Goal: Check status: Check status

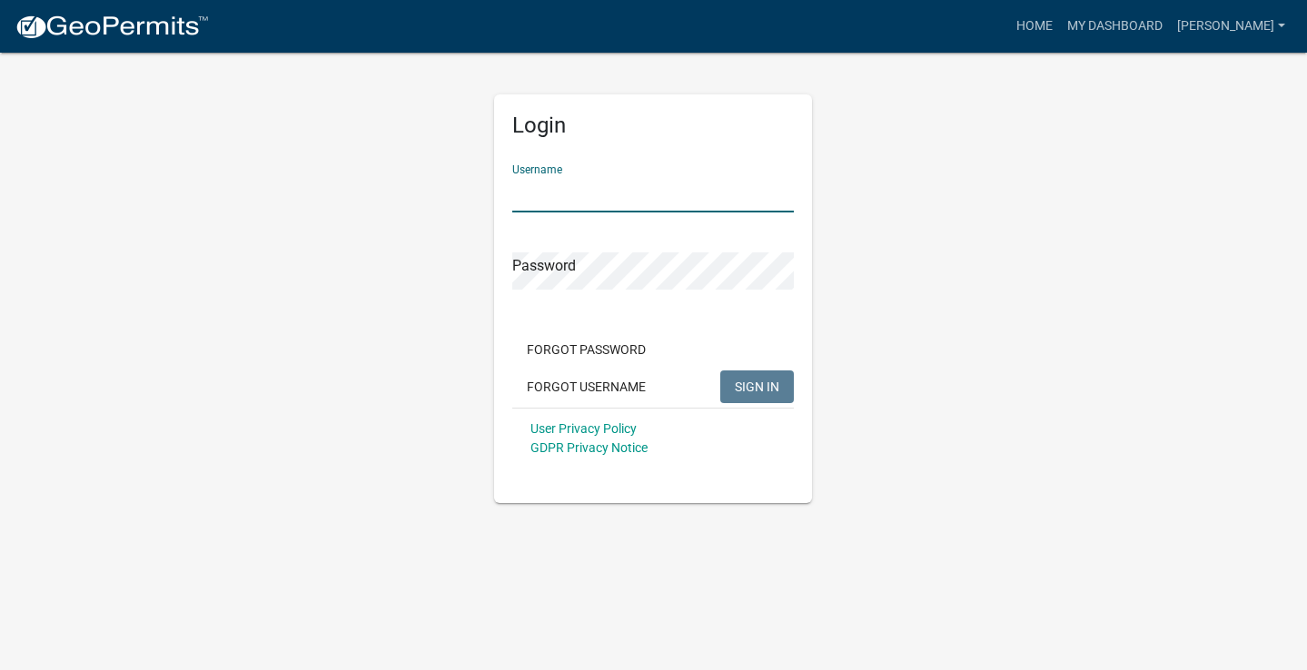
type input "[PERSON_NAME]"
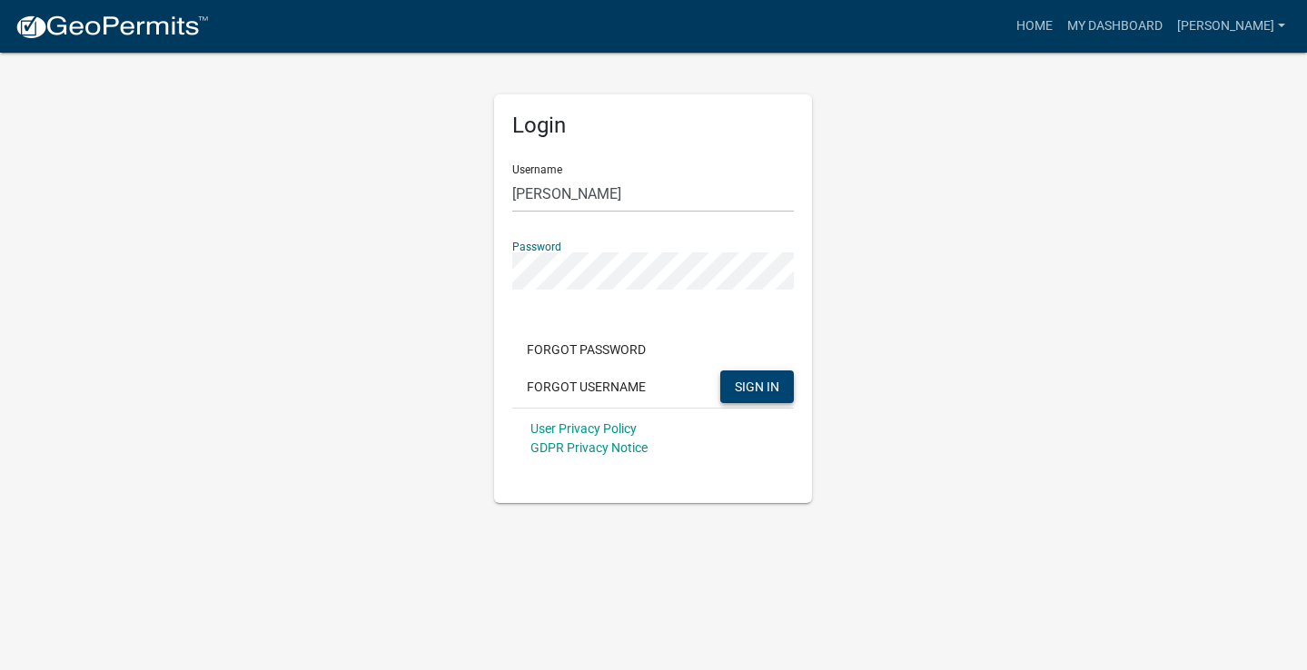
click at [749, 384] on span "SIGN IN" at bounding box center [757, 386] width 45 height 15
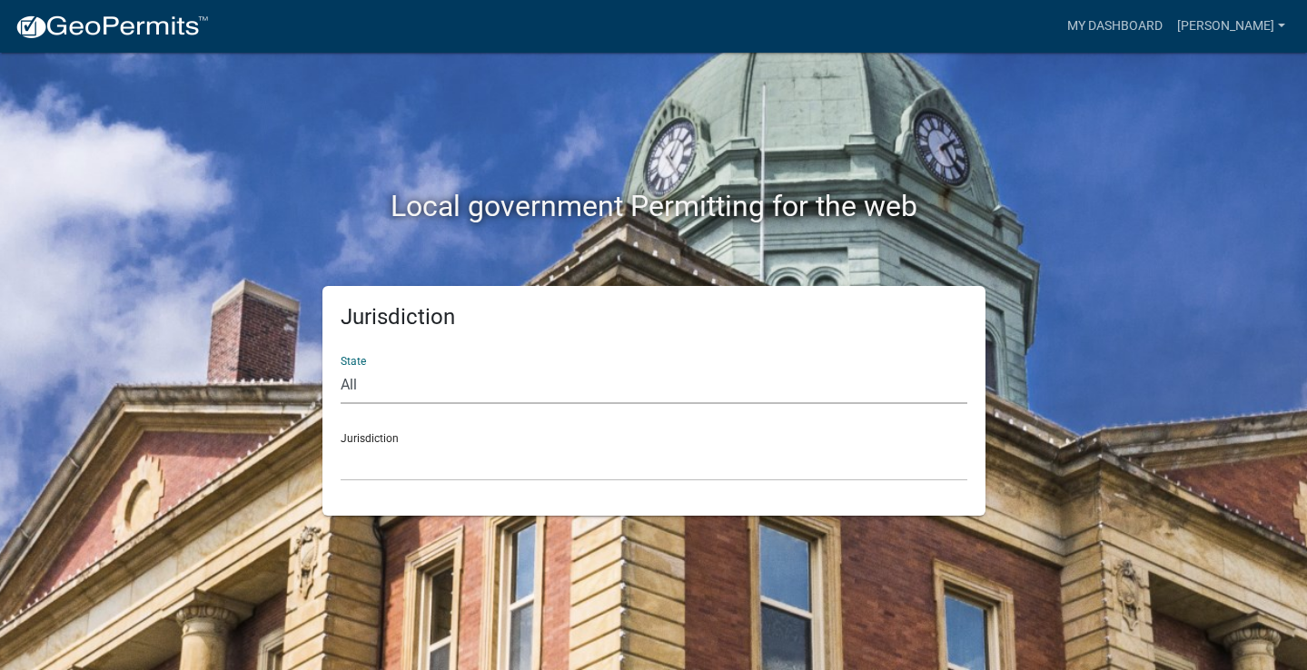
select select "[US_STATE]"
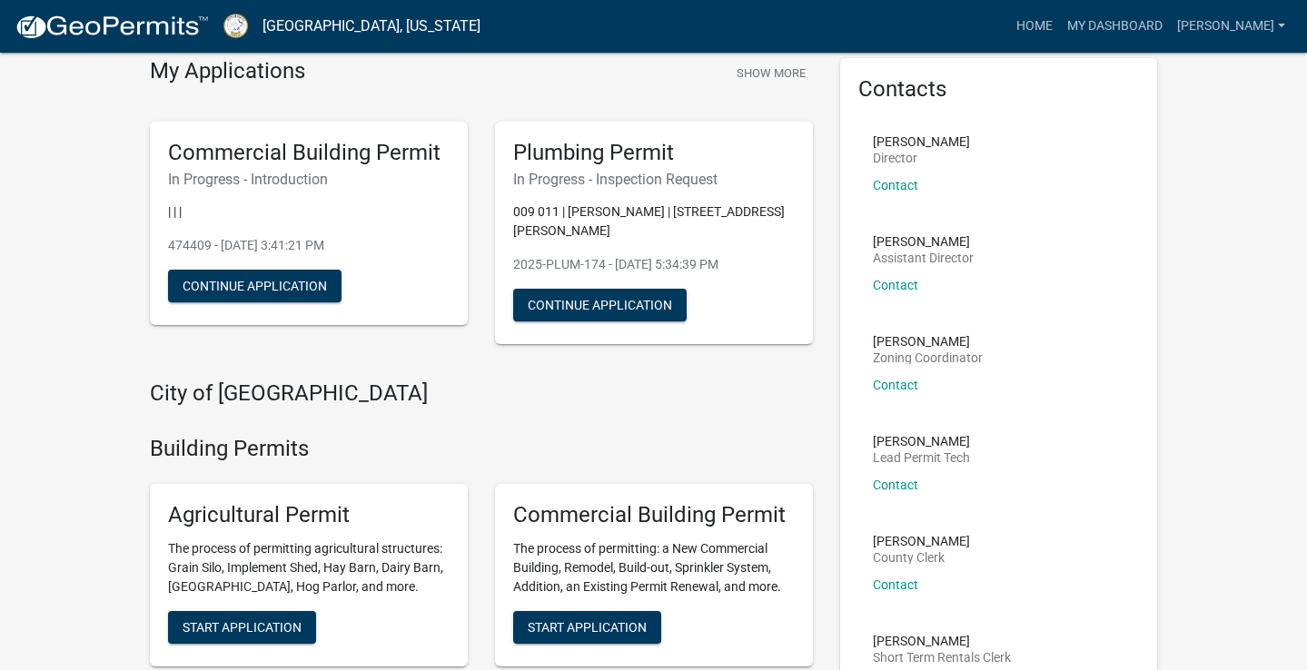
scroll to position [76, 0]
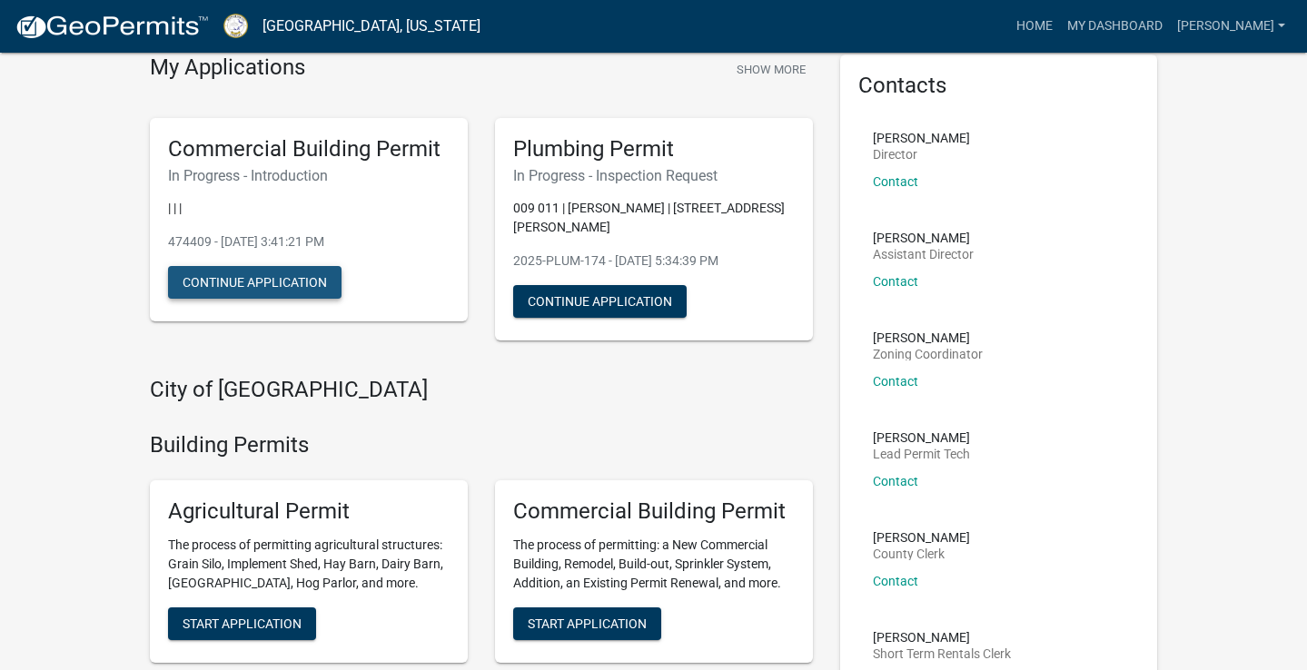
click at [284, 277] on button "Continue Application" at bounding box center [255, 282] width 174 height 33
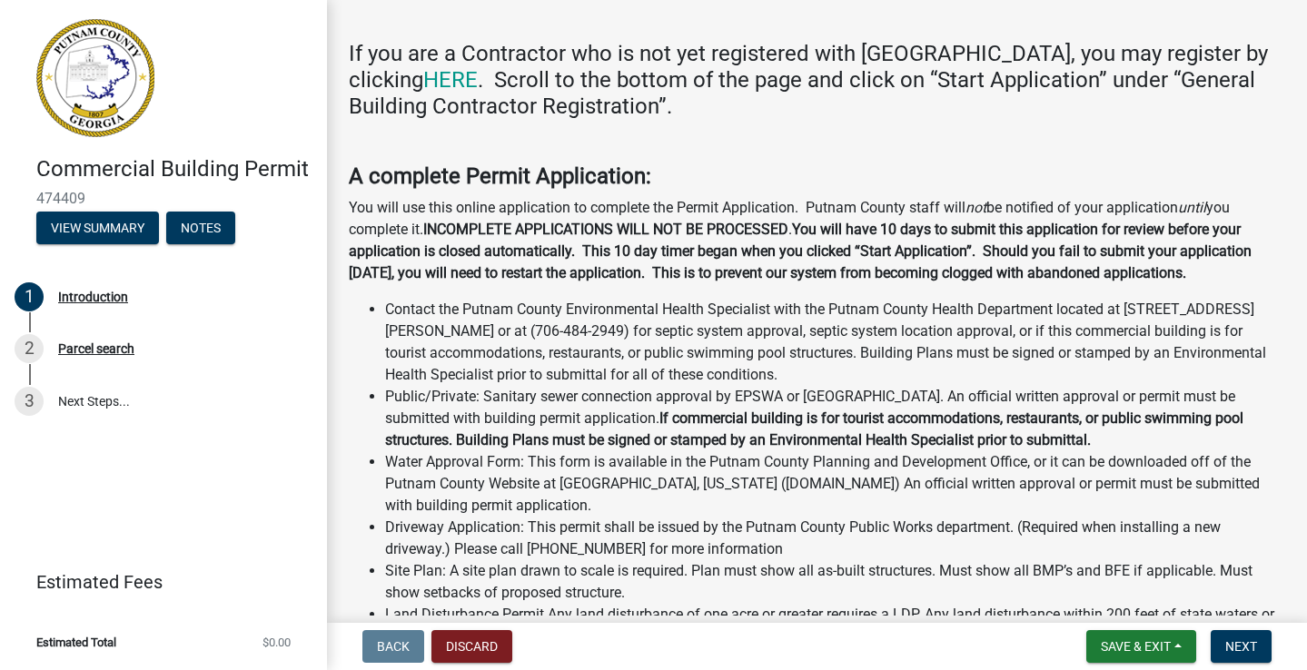
scroll to position [332, 0]
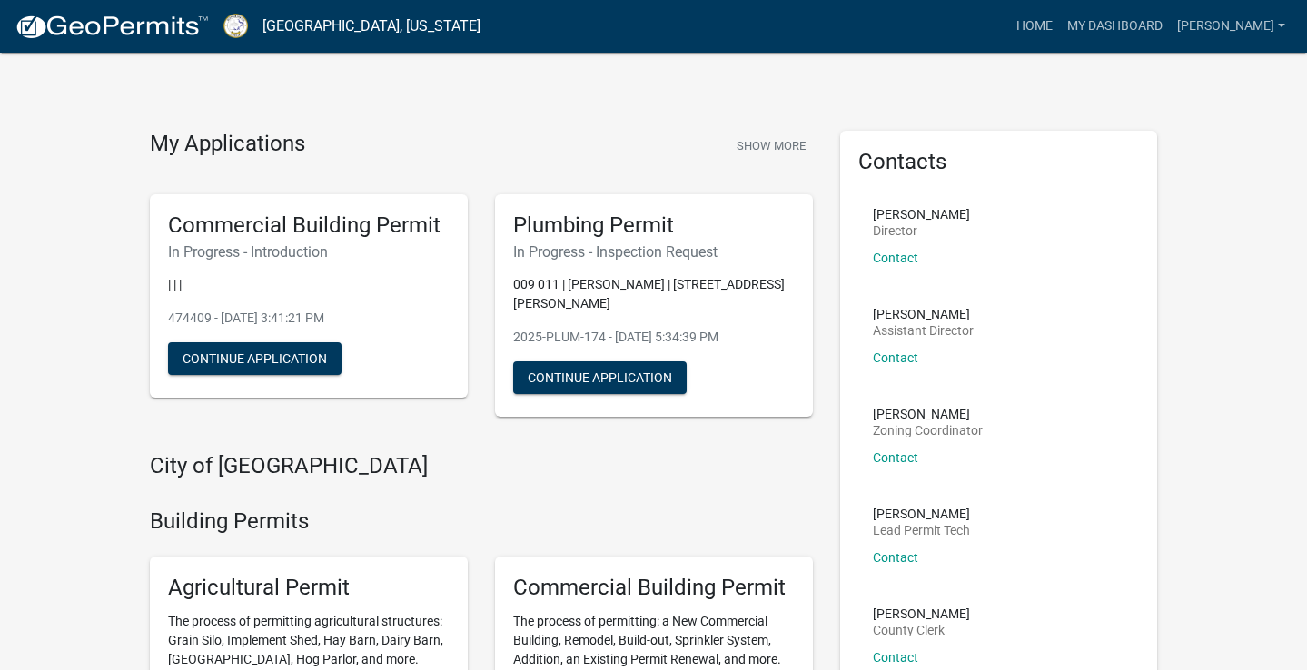
click at [581, 259] on h6 "In Progress - Inspection Request" at bounding box center [654, 251] width 282 height 17
click at [585, 362] on button "Continue Application" at bounding box center [600, 378] width 174 height 33
click at [785, 150] on button "Show More" at bounding box center [771, 146] width 84 height 30
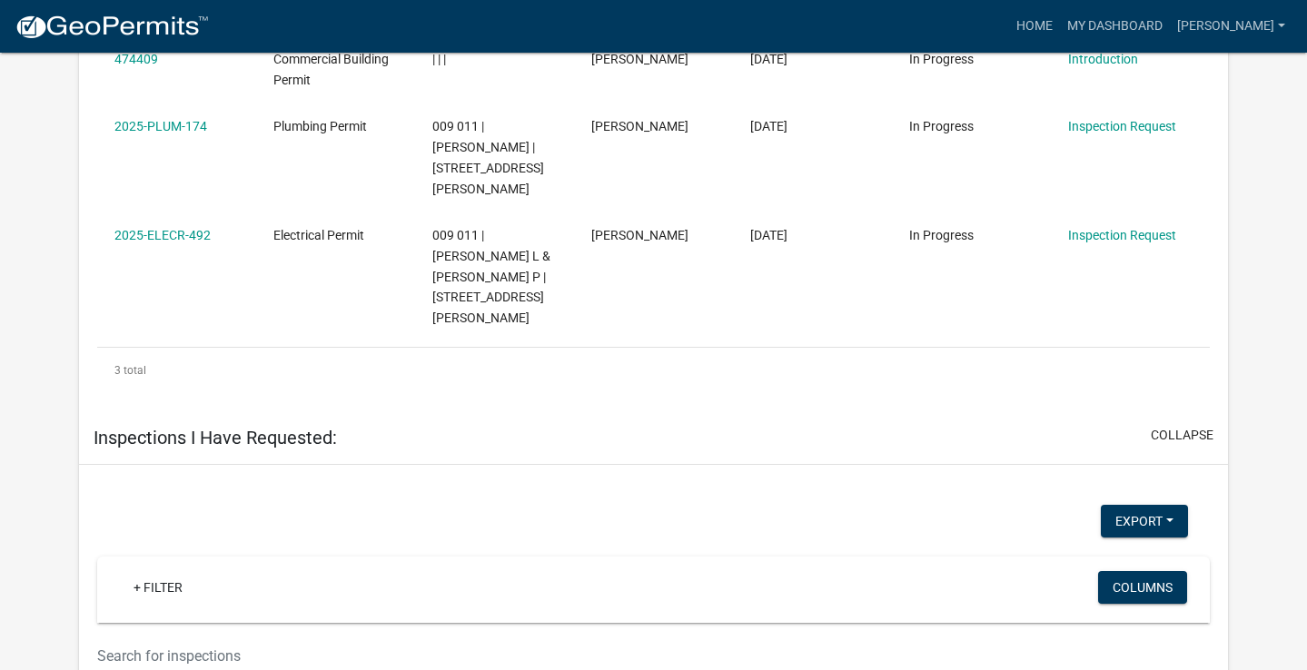
scroll to position [1326, 0]
click at [1123, 570] on button "Columns" at bounding box center [1142, 586] width 89 height 33
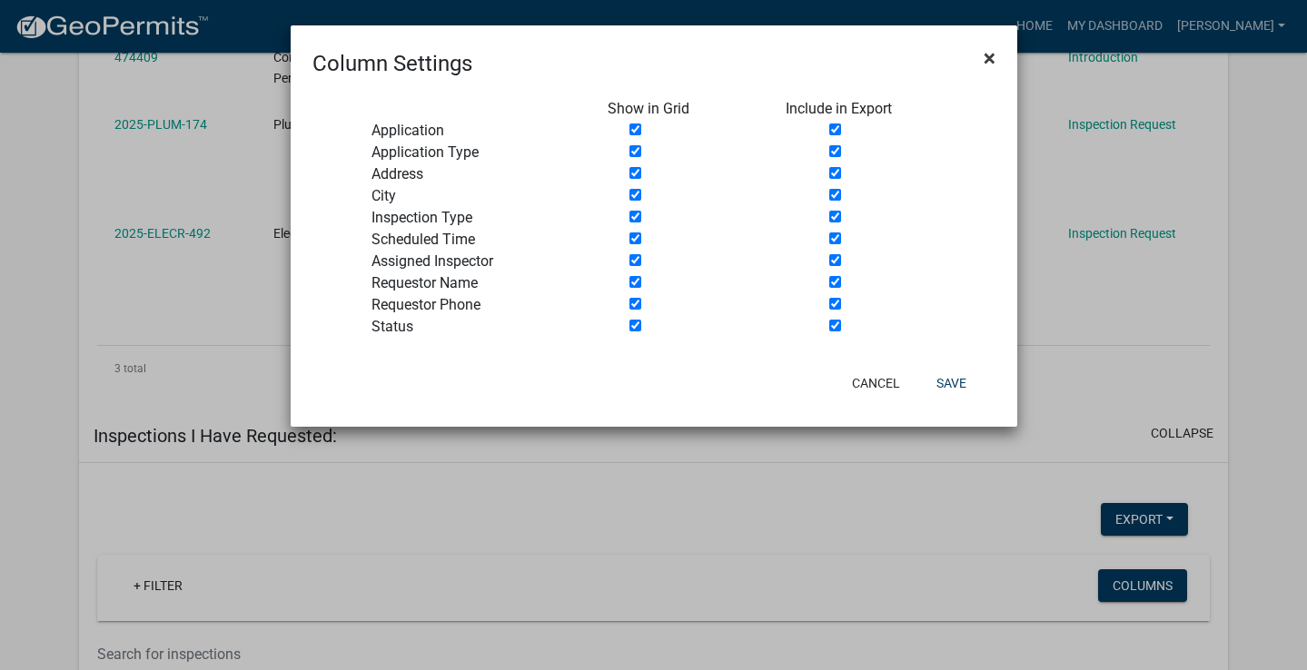
click at [986, 56] on span "×" at bounding box center [990, 57] width 12 height 25
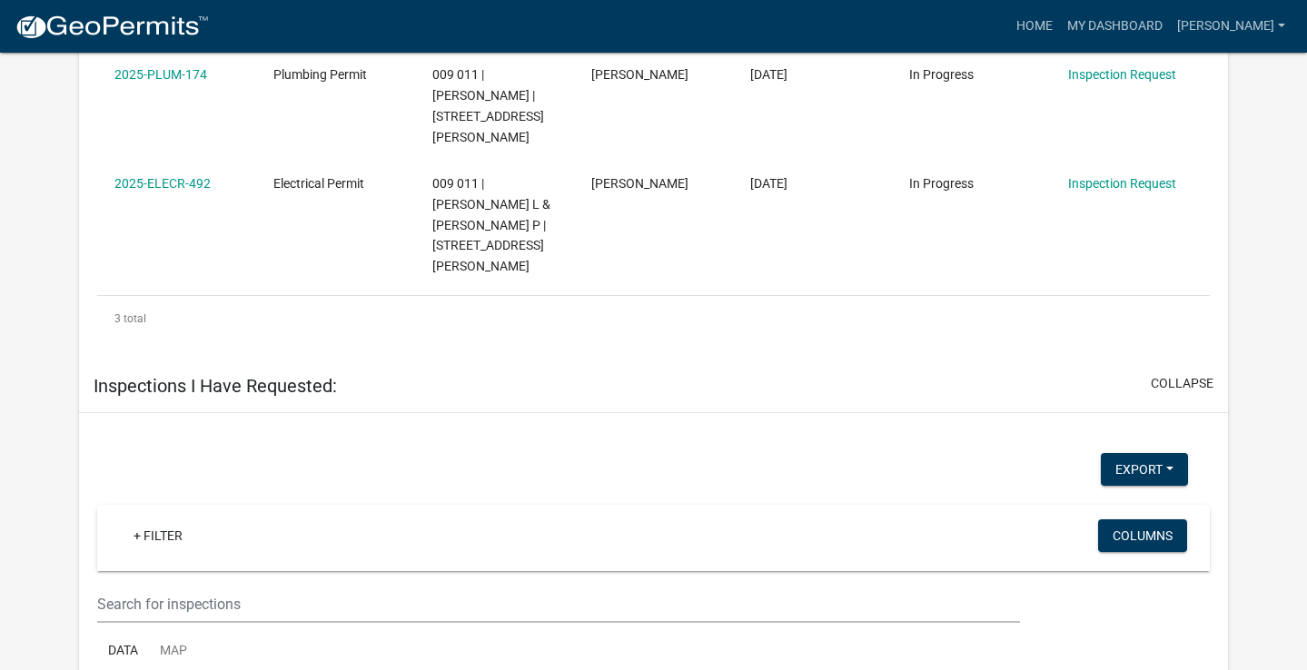
scroll to position [1377, 0]
click at [926, 359] on div "Inspections I Have Requested: collapse" at bounding box center [653, 386] width 1149 height 54
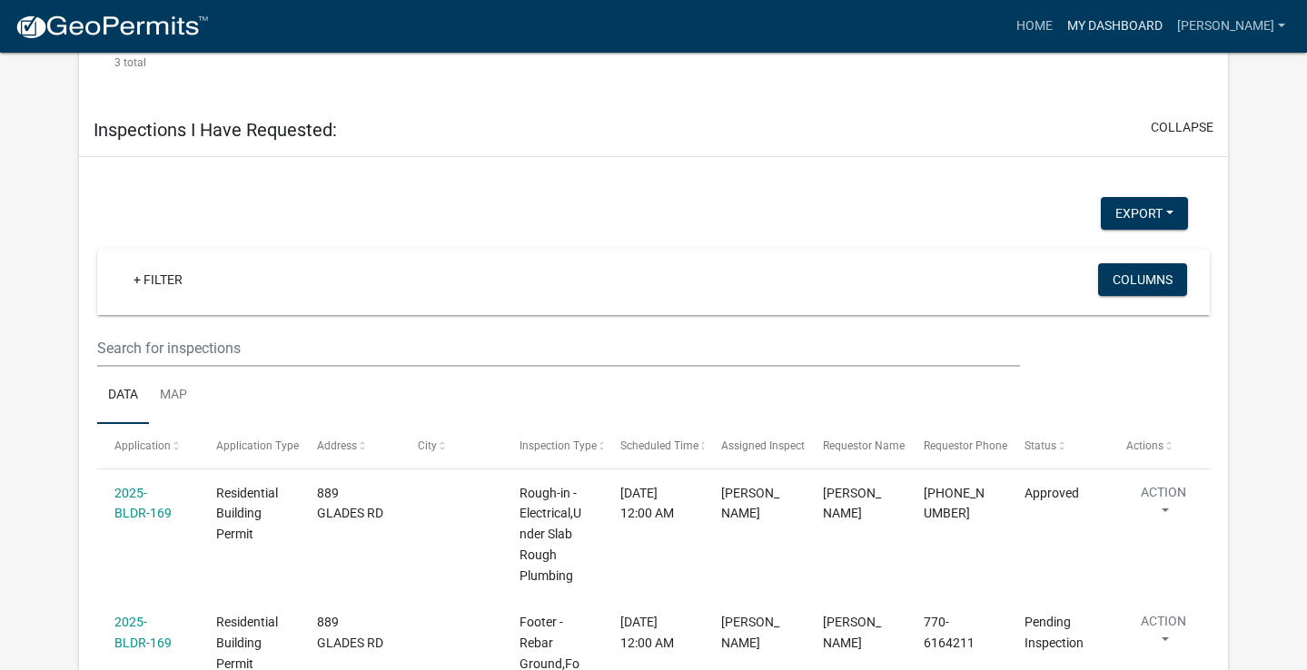
scroll to position [1631, 0]
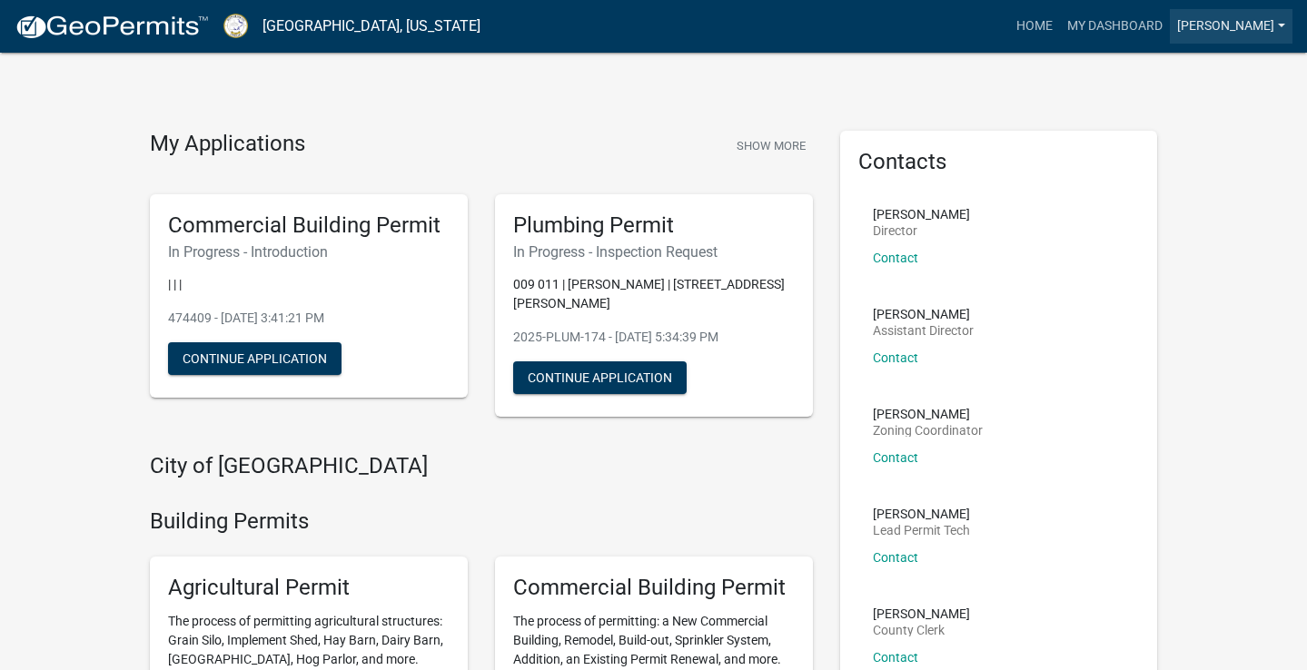
click at [1231, 28] on link "[PERSON_NAME]" at bounding box center [1231, 26] width 123 height 35
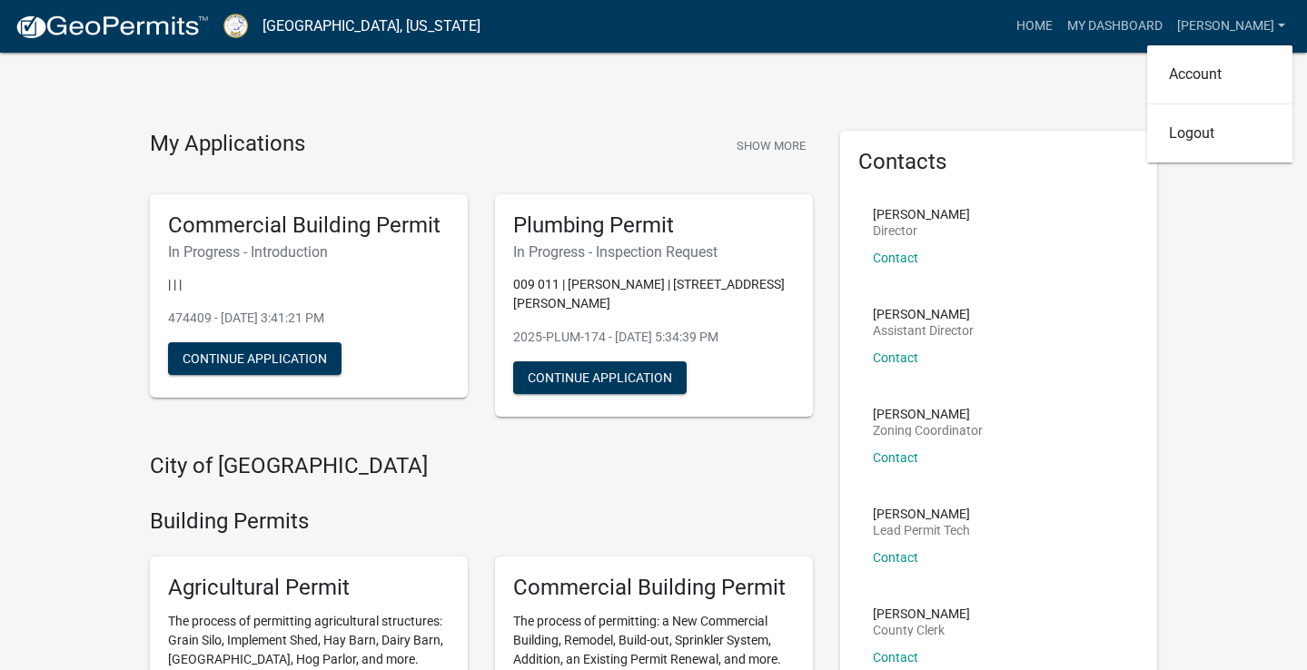
click at [1116, 25] on link "My Dashboard" at bounding box center [1115, 26] width 110 height 35
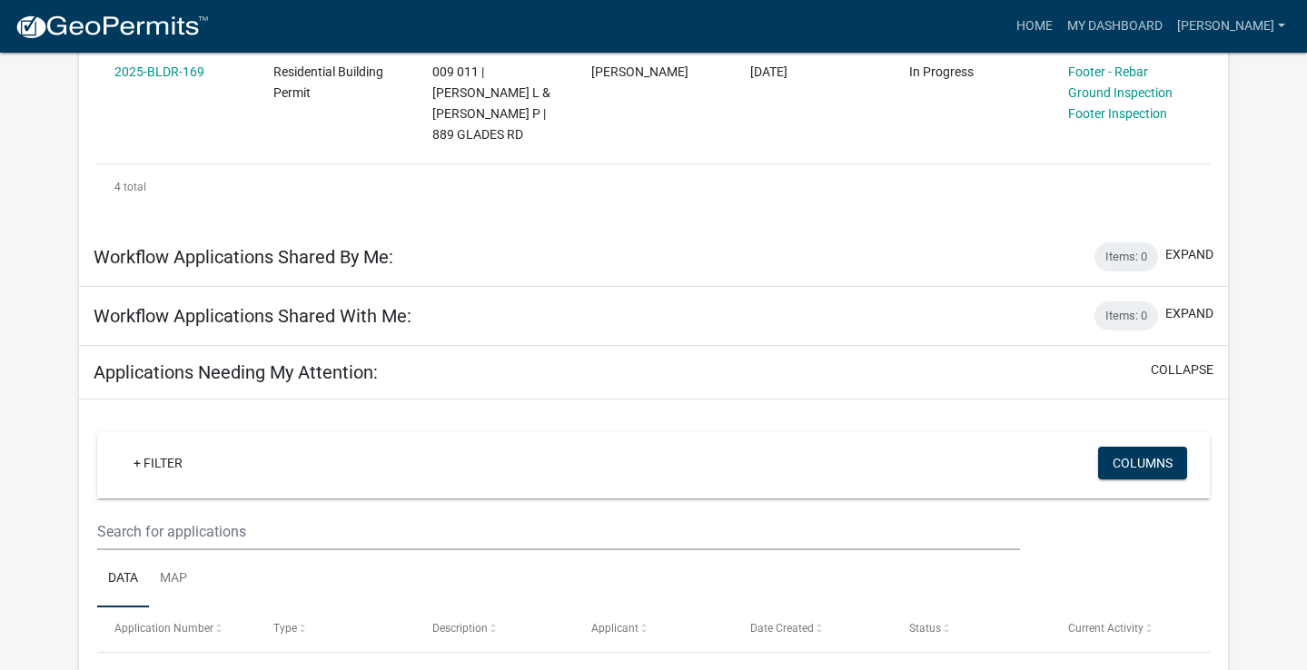
scroll to position [739, 0]
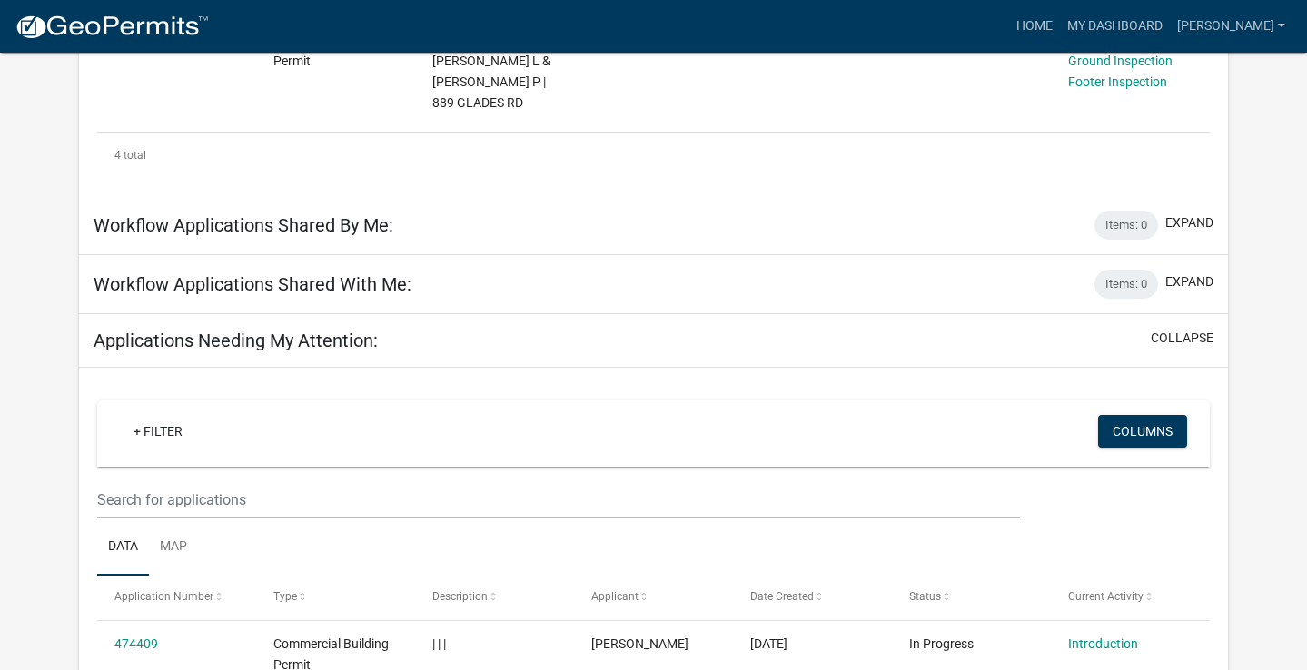
click at [692, 314] on div "Applications Needing My Attention: collapse" at bounding box center [653, 341] width 1149 height 54
click at [1175, 329] on button "collapse" at bounding box center [1182, 338] width 63 height 19
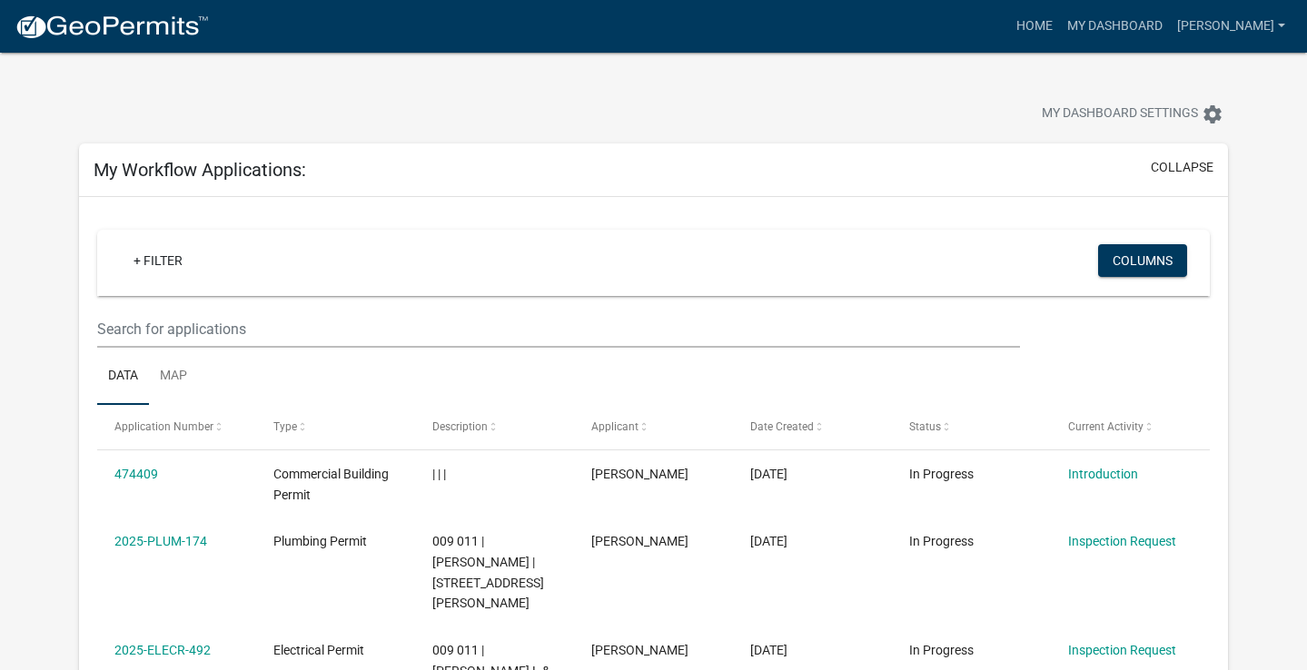
scroll to position [0, 0]
